Goal: Find specific page/section: Find specific page/section

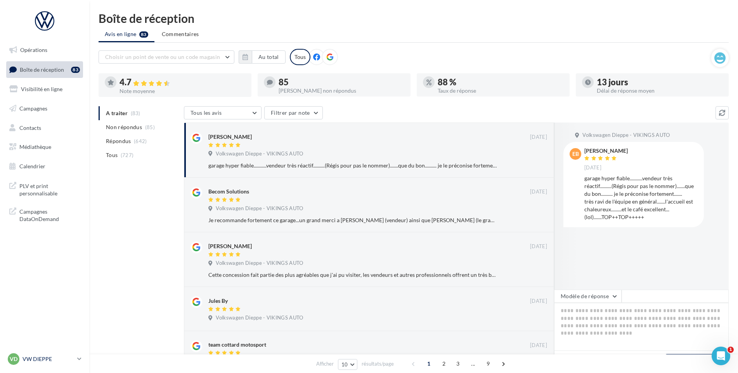
click at [35, 363] on div "VD VW DIEPPE vw-die-vau" at bounding box center [41, 359] width 66 height 12
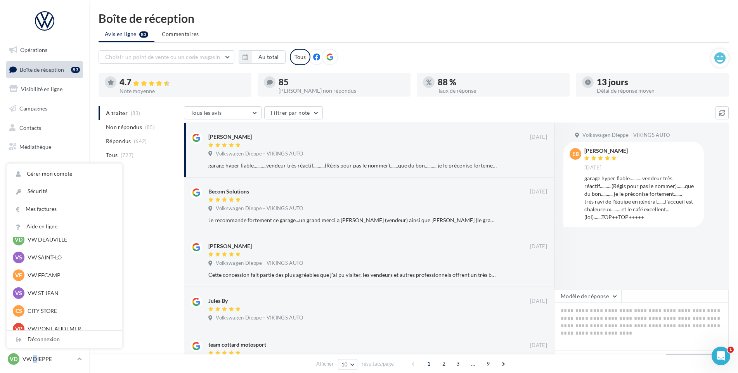
scroll to position [78, 0]
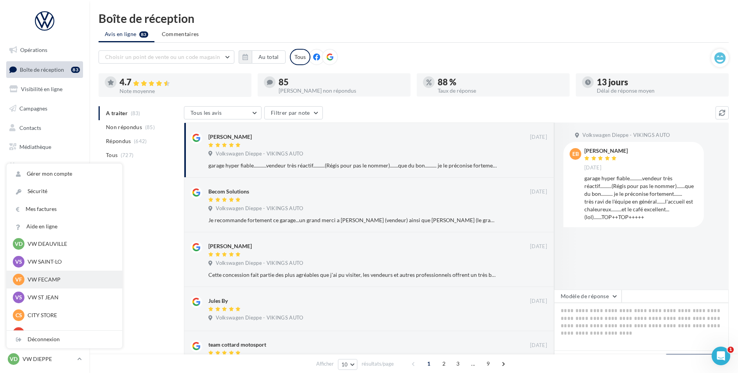
click at [66, 283] on p "VW FECAMP" at bounding box center [70, 280] width 85 height 8
